Goal: Find contact information: Find contact information

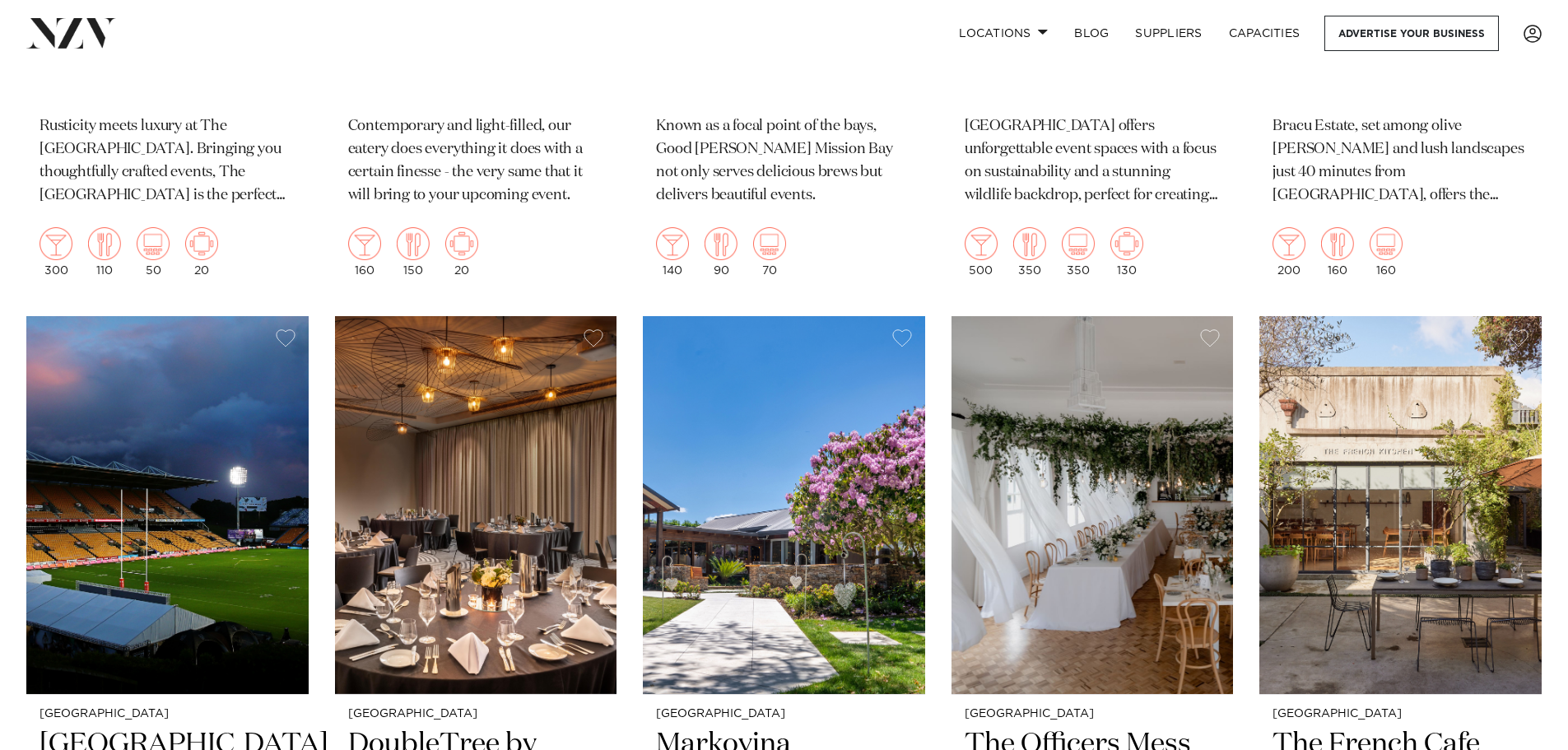
scroll to position [8727, 0]
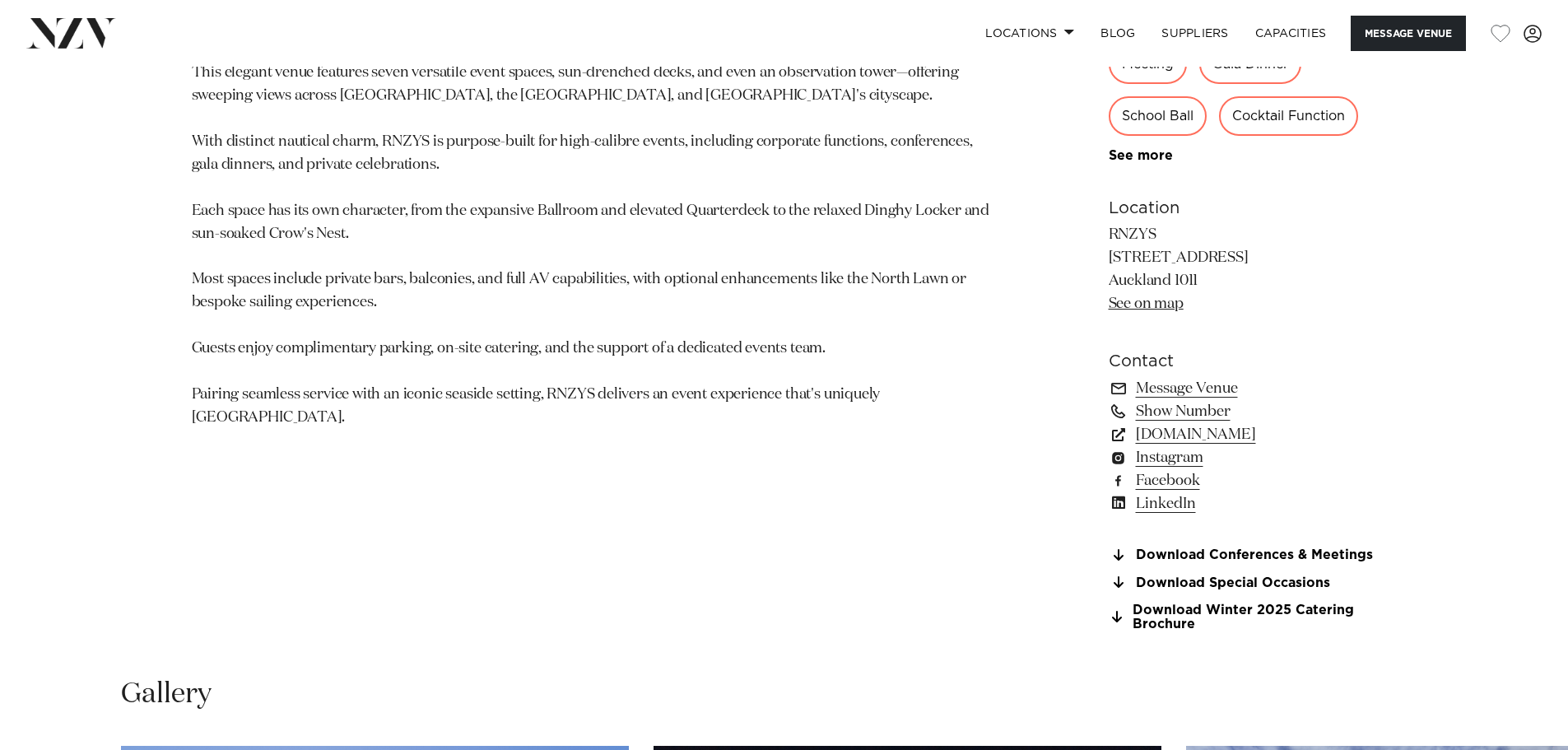
scroll to position [1153, 0]
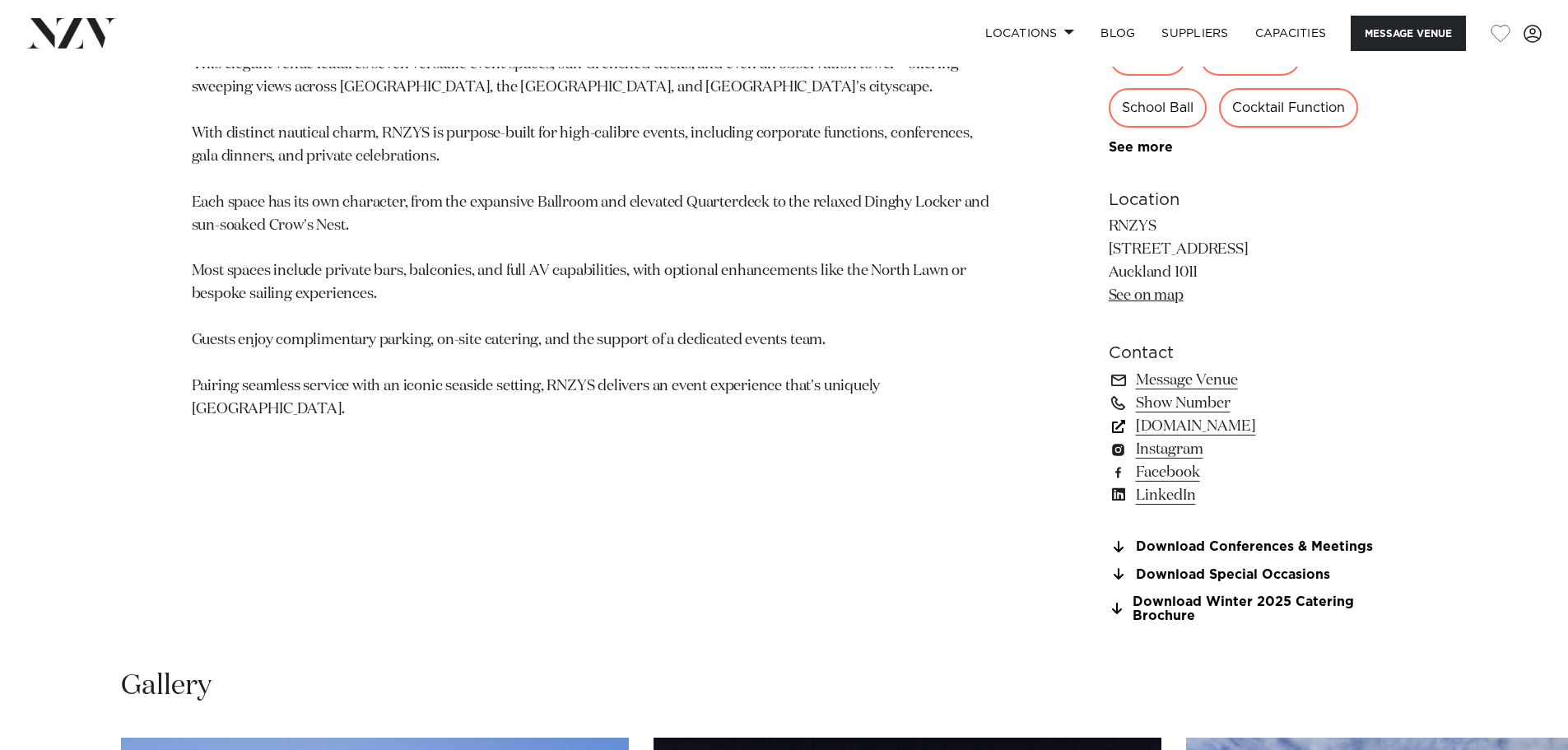
drag, startPoint x: 1164, startPoint y: 427, endPoint x: 1182, endPoint y: 436, distance: 20.1
click at [1182, 436] on link "rnzys.org.nz" at bounding box center [1242, 427] width 268 height 23
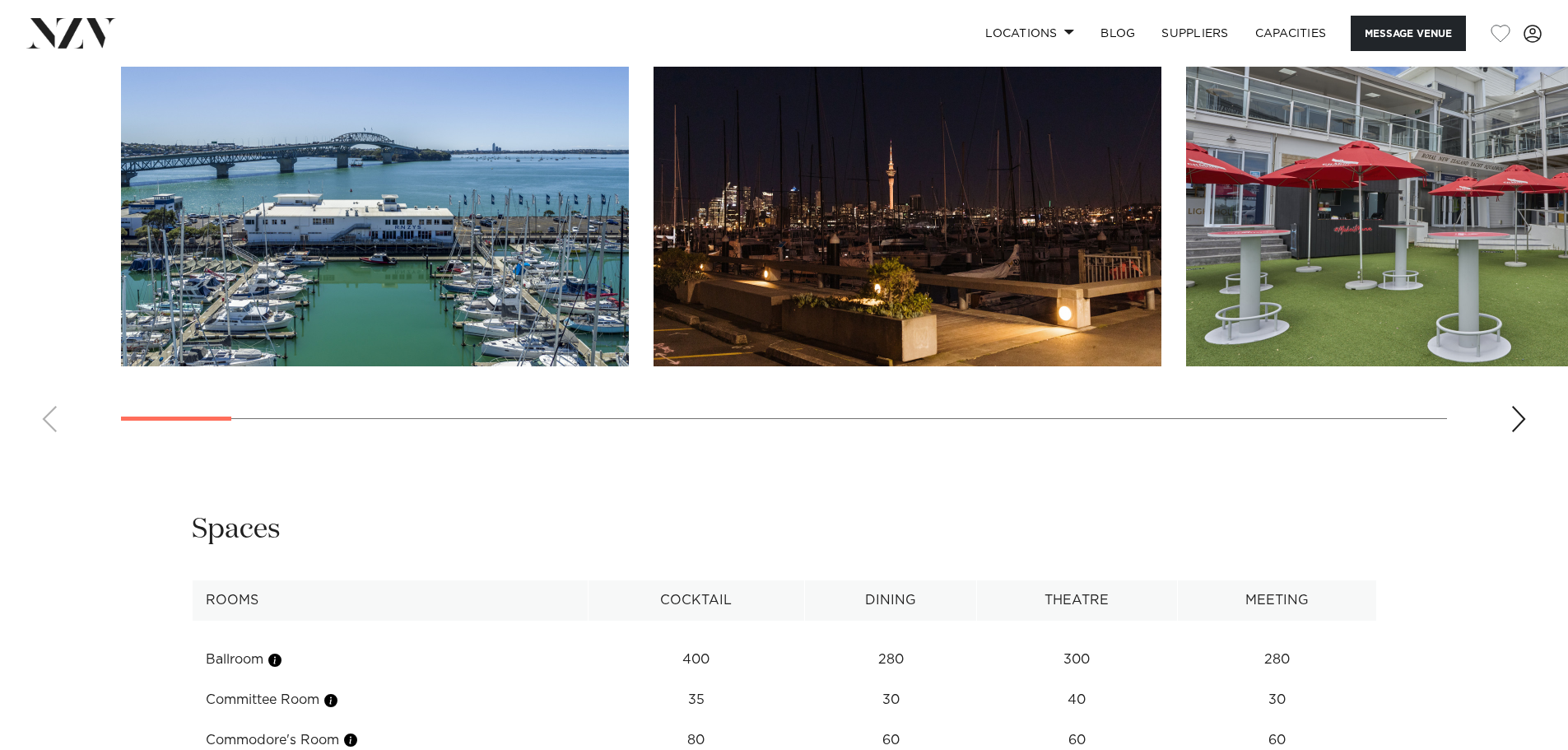
scroll to position [1812, 0]
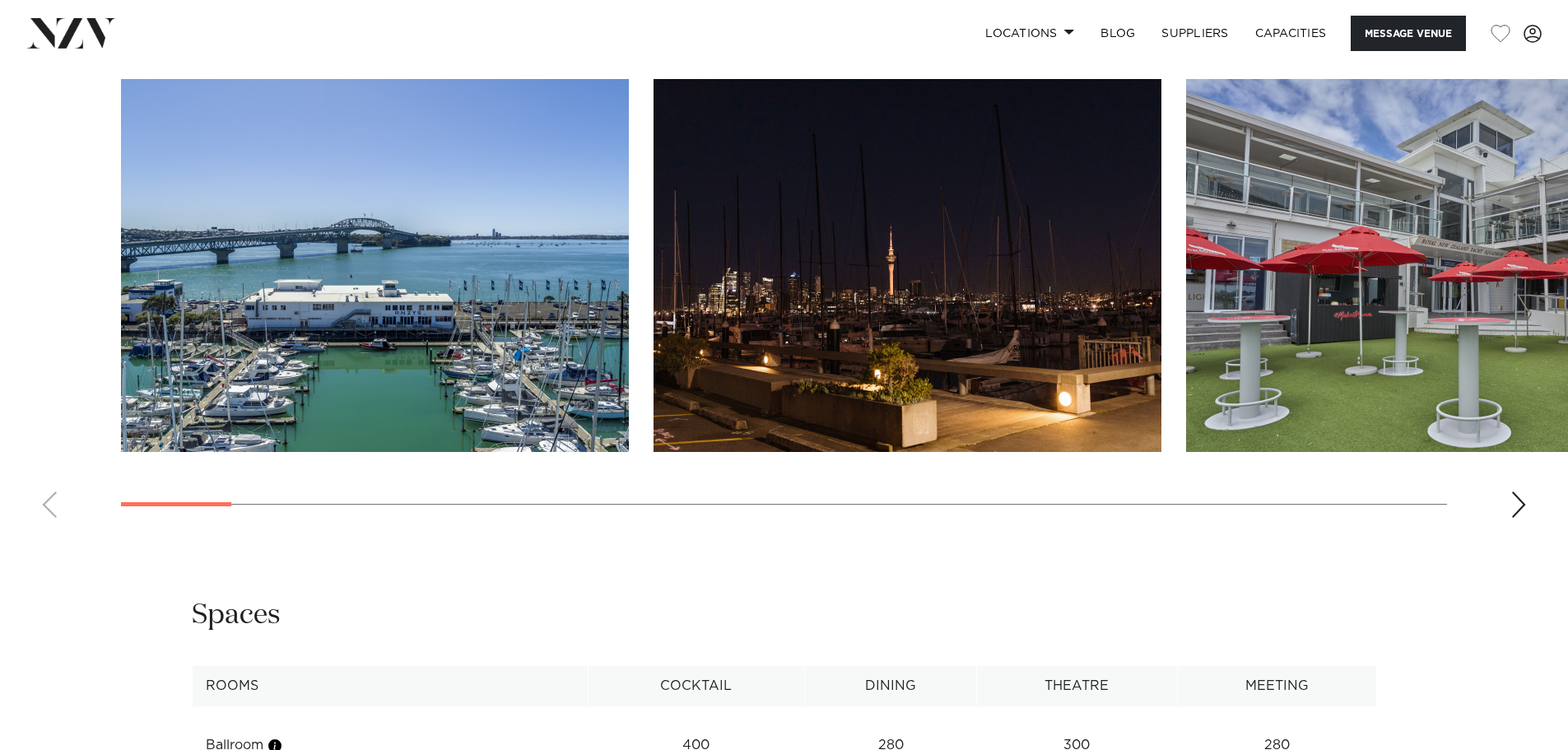
click at [1526, 499] on swiper-container at bounding box center [784, 305] width 1568 height 452
click at [1524, 498] on div "Next slide" at bounding box center [1518, 504] width 16 height 26
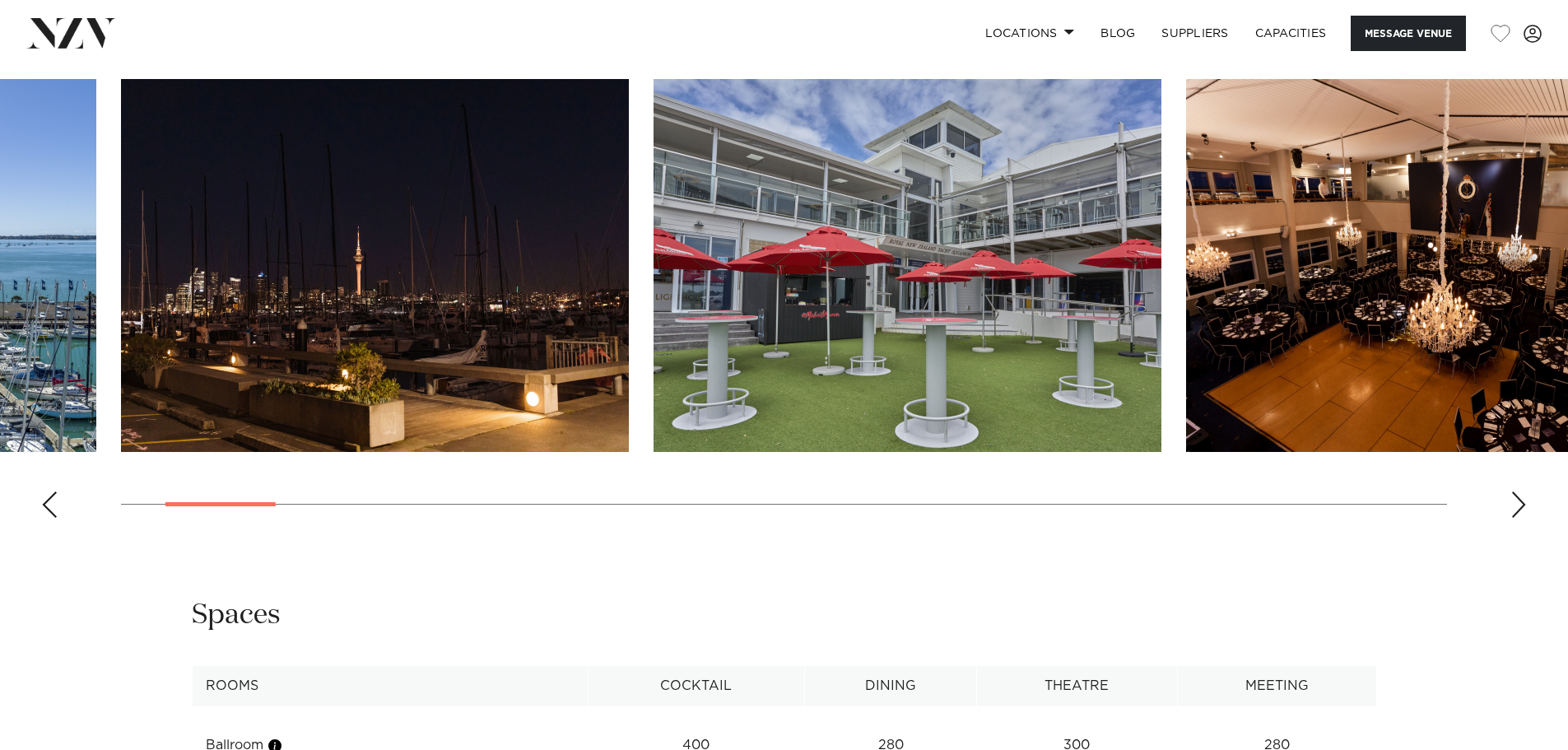
click at [1518, 498] on div "Next slide" at bounding box center [1518, 504] width 16 height 26
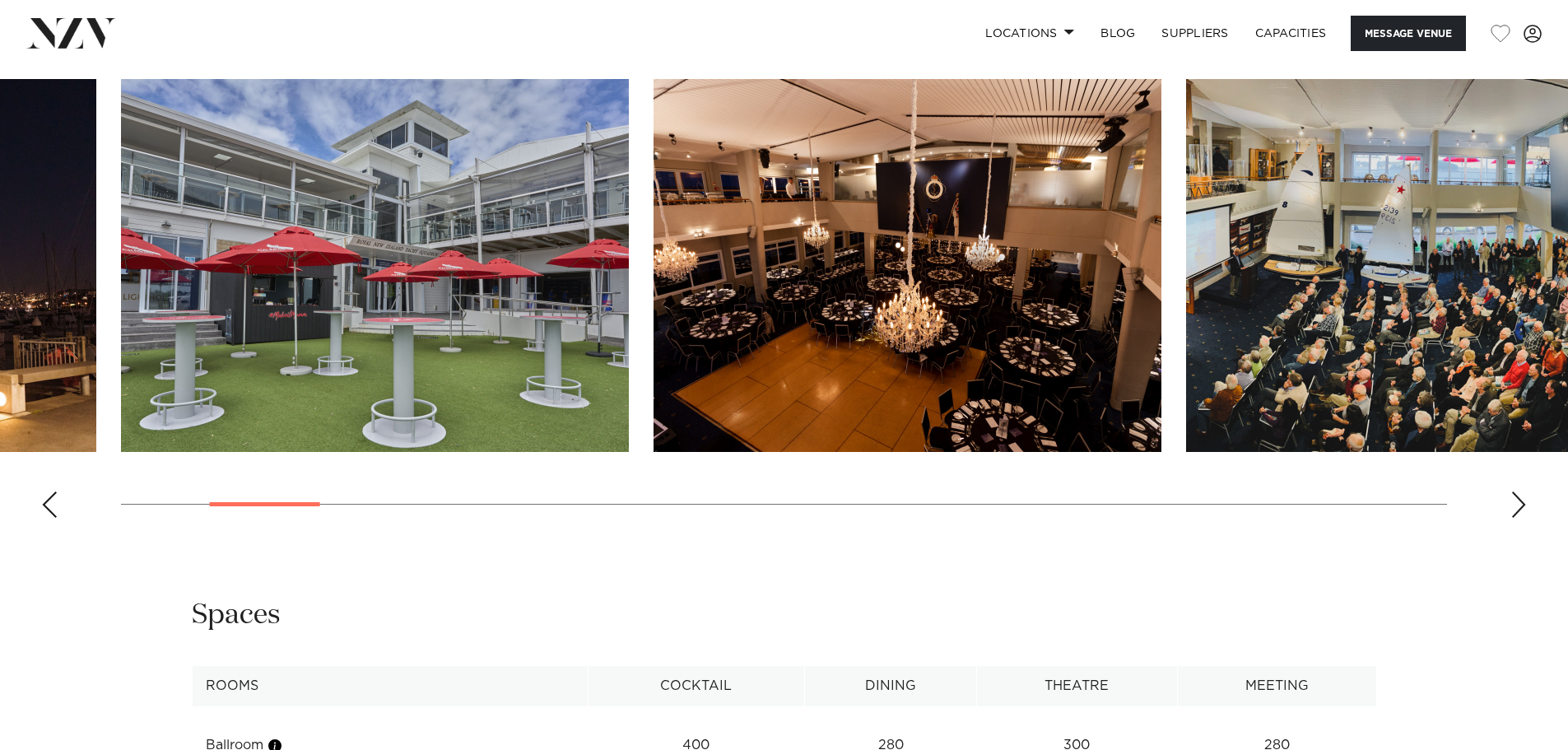
click at [1518, 498] on div "Next slide" at bounding box center [1518, 504] width 16 height 26
